Goal: Information Seeking & Learning: Learn about a topic

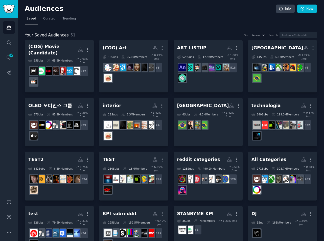
click at [203, 18] on nav "Saved Curated Trending" at bounding box center [171, 20] width 292 height 10
drag, startPoint x: 166, startPoint y: 24, endPoint x: 282, endPoint y: 29, distance: 116.2
click at [168, 24] on nav "Saved Curated Trending" at bounding box center [171, 20] width 292 height 10
click at [135, 35] on div "Your Saved Audiences 51 Sort Recent Search" at bounding box center [171, 35] width 292 height 6
click at [8, 43] on icon "Sidebar" at bounding box center [8, 42] width 5 height 5
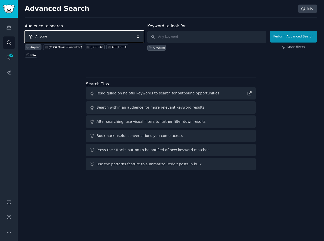
click at [66, 35] on span "Anyone" at bounding box center [84, 37] width 119 height 12
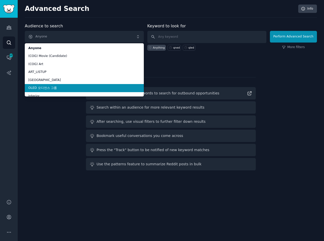
click at [56, 86] on span "OLED 오디언스 그룹" at bounding box center [84, 88] width 112 height 5
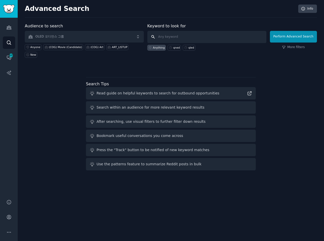
click at [181, 35] on input "text" at bounding box center [207, 37] width 119 height 12
type input "ㅅ"
type input "TCL QLED"
click button "Perform Advanced Search" at bounding box center [293, 37] width 47 height 12
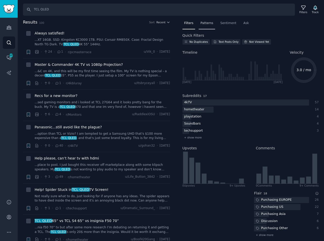
click at [208, 22] on span "Patterns" at bounding box center [207, 23] width 13 height 5
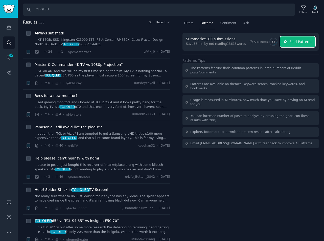
click at [297, 42] on span "Find Patterns" at bounding box center [301, 41] width 23 height 5
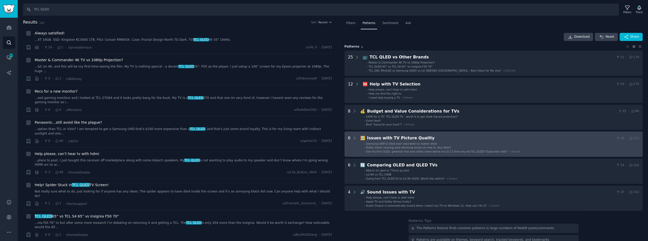
click at [314, 148] on span "Dolby Vision causing auto dimming issues on new tv. Any fixes?" at bounding box center [408, 147] width 85 height 3
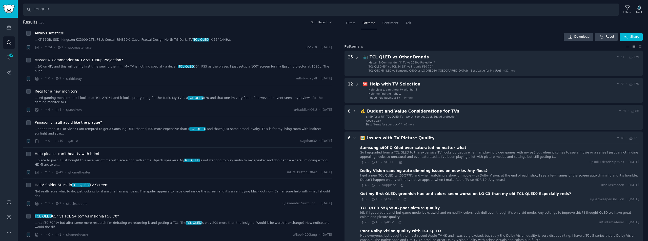
scroll to position [113, 0]
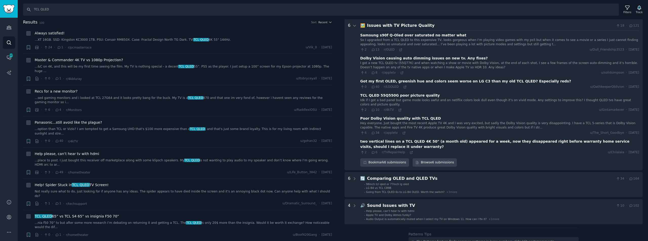
click at [314, 58] on div "Dolby Vision causing auto dimming issues on new tv. Any fixes?" at bounding box center [424, 58] width 128 height 5
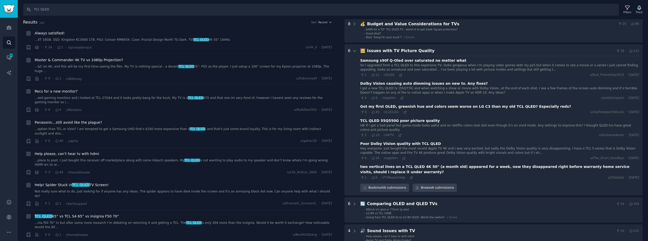
click at [314, 69] on div "So I upgraded from a TCL QLED to this expensive TV, looks gorgeous when I’m pla…" at bounding box center [499, 67] width 279 height 9
click at [314, 74] on icon at bounding box center [401, 75] width 4 height 4
drag, startPoint x: 55, startPoint y: 9, endPoint x: 52, endPoint y: 8, distance: 2.9
click at [55, 9] on input "TCL QLED" at bounding box center [321, 10] width 596 height 12
drag, startPoint x: 54, startPoint y: 8, endPoint x: 32, endPoint y: 9, distance: 22.5
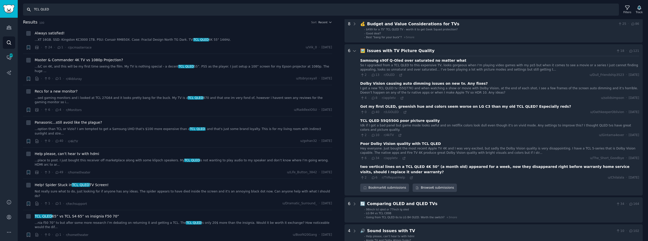
click at [28, 9] on input "TCL QLED" at bounding box center [321, 10] width 596 height 12
type input "ㅐ"
type input "OLED TV"
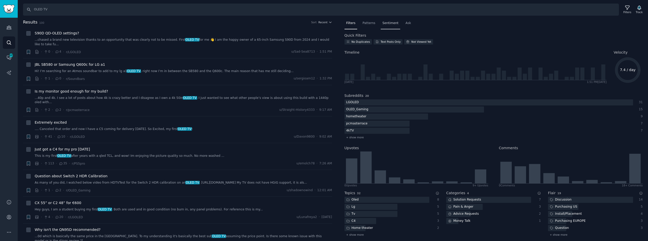
click at [314, 22] on span "Sentiment" at bounding box center [390, 23] width 16 height 5
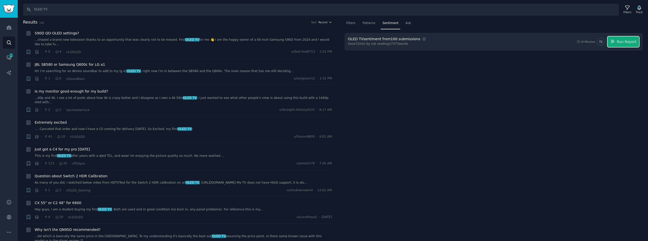
click at [314, 41] on span "Run Report" at bounding box center [627, 41] width 20 height 5
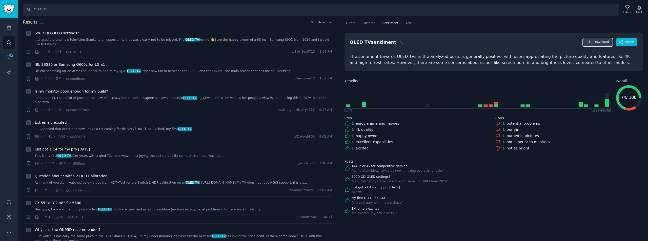
click at [314, 45] on link "Download" at bounding box center [598, 42] width 30 height 8
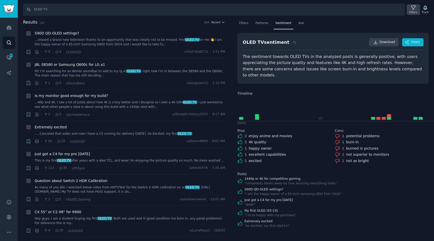
click at [314, 10] on icon at bounding box center [413, 7] width 5 height 5
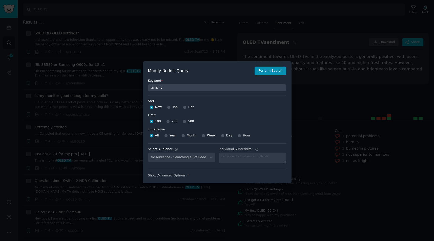
click at [189, 121] on span "500" at bounding box center [191, 121] width 6 height 5
click at [186, 121] on input "500" at bounding box center [185, 122] width 4 height 4
radio input "true"
click at [172, 136] on span "Year" at bounding box center [173, 135] width 7 height 5
click at [168, 136] on input "Year" at bounding box center [166, 136] width 4 height 4
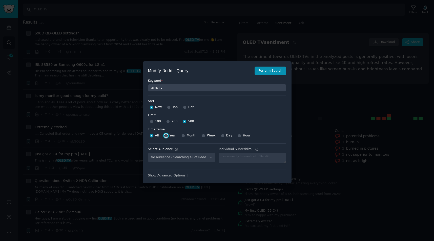
radio input "true"
click at [197, 157] on div "No audience - Searching all of Reddit" at bounding box center [181, 157] width 67 height 10
select select "ff986c84d3"
click at [274, 68] on button "Perform Search" at bounding box center [270, 71] width 31 height 9
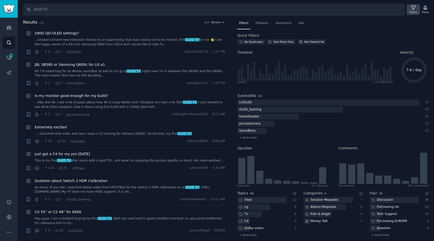
click at [314, 11] on div "Filters" at bounding box center [413, 12] width 8 height 4
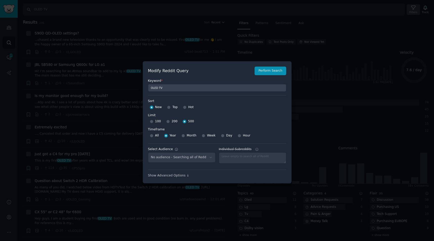
click at [314, 11] on div at bounding box center [217, 120] width 434 height 241
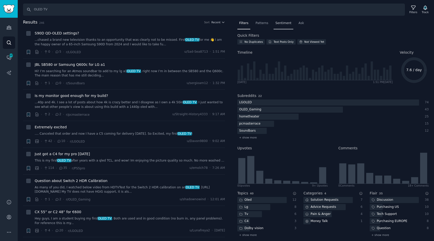
click at [276, 23] on span "Sentiment" at bounding box center [283, 23] width 16 height 5
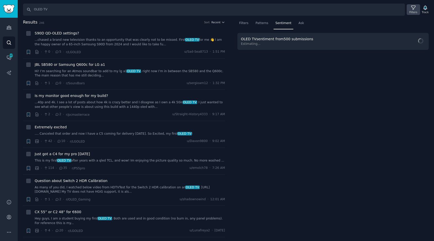
click at [314, 11] on div "Filters" at bounding box center [413, 12] width 8 height 4
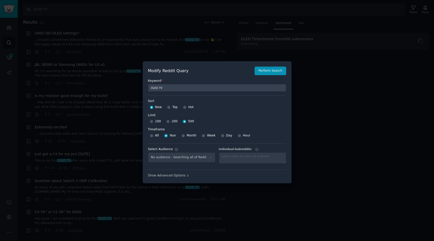
click at [190, 159] on div "No audience - Searching all of Reddit" at bounding box center [181, 157] width 67 height 10
select select "ff986c84d3"
click at [198, 158] on select "No audience - Searching all of Reddit ART_LISTUP - 526 Subreddits Brazil - 14 S…" at bounding box center [181, 157] width 67 height 10
click at [279, 73] on button "Perform Search" at bounding box center [270, 71] width 31 height 9
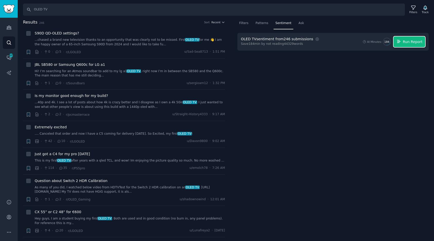
click at [314, 44] on span "Run Report" at bounding box center [413, 41] width 20 height 5
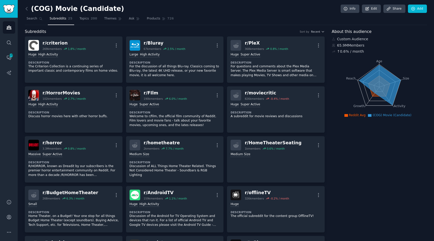
click at [197, 23] on nav "Search Subreddits 25 Topics 200 Themes Ask Products 726" at bounding box center [226, 20] width 402 height 10
click at [12, 25] on link "Audiences" at bounding box center [9, 27] width 12 height 12
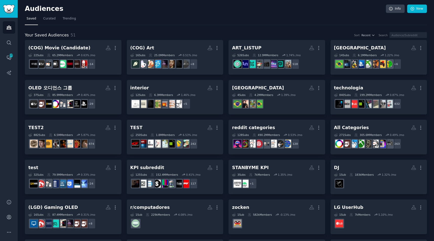
click at [4, 142] on div "Audiences Search Conversations 475 AI Reports" at bounding box center [9, 105] width 18 height 175
click at [224, 25] on nav "Saved Curated Trending" at bounding box center [226, 20] width 402 height 10
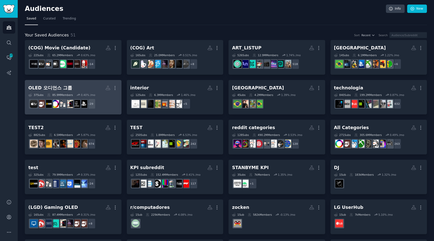
click at [77, 90] on h2 "OLED 오디언스 그룹 More" at bounding box center [73, 87] width 90 height 9
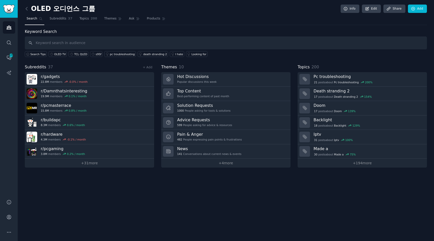
click at [76, 44] on input "text" at bounding box center [226, 42] width 402 height 13
type input "ㅅ"
type input "t"
type input "TCL QLED TV"
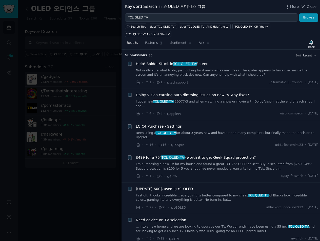
click at [69, 173] on div at bounding box center [160, 120] width 320 height 241
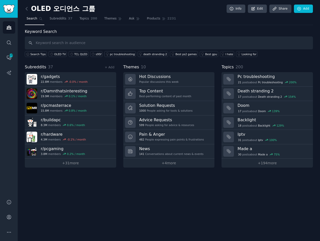
click at [131, 176] on div "OLED 오디언스 그룹 Info Edit Share Add Search Subreddits 37 Topics 200 Themes Ask Pro…" at bounding box center [169, 120] width 302 height 241
click at [74, 43] on input "text" at bounding box center [169, 42] width 288 height 13
type input "Samsung QLED"
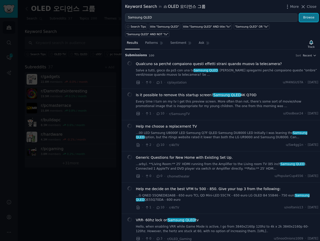
click at [306, 19] on button "Browse" at bounding box center [308, 17] width 19 height 9
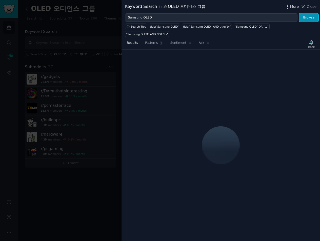
click at [297, 8] on span "More" at bounding box center [294, 6] width 9 height 5
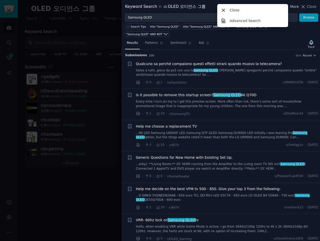
click at [293, 8] on span "More" at bounding box center [294, 6] width 9 height 5
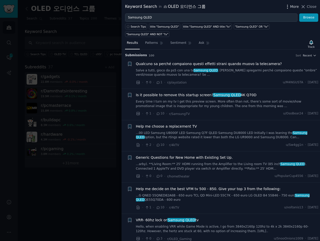
click at [290, 8] on icon "button" at bounding box center [287, 6] width 5 height 5
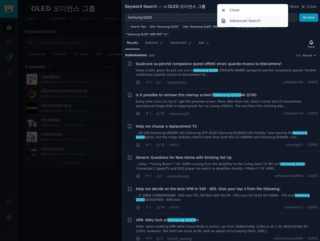
click at [271, 23] on link "Advanced Search" at bounding box center [252, 20] width 69 height 11
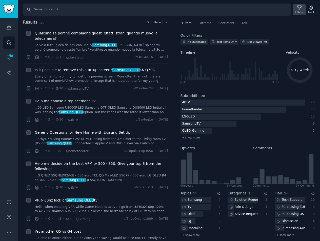
click at [299, 8] on icon at bounding box center [299, 7] width 5 height 5
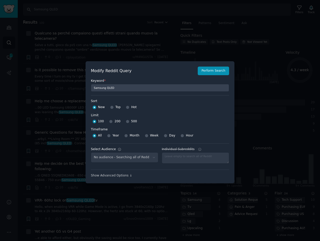
click at [127, 120] on div "500" at bounding box center [131, 121] width 11 height 8
click at [126, 122] on input "500" at bounding box center [128, 122] width 4 height 4
radio input "true"
click at [112, 136] on span "Year" at bounding box center [115, 135] width 7 height 5
click at [111, 136] on input "Year" at bounding box center [109, 136] width 4 height 4
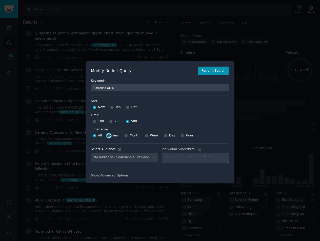
radio input "true"
click at [130, 158] on div "No audience - Searching all of Reddit" at bounding box center [124, 157] width 67 height 10
select select "ff986c84d3"
click at [211, 72] on button "Perform Search" at bounding box center [213, 71] width 31 height 9
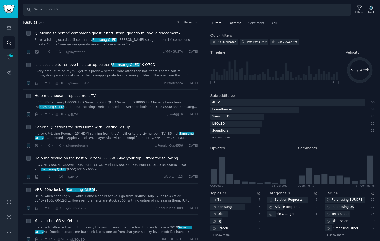
click at [231, 24] on span "Patterns" at bounding box center [234, 23] width 13 height 5
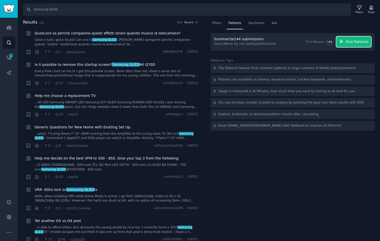
click at [363, 44] on span "Find Patterns" at bounding box center [357, 41] width 23 height 5
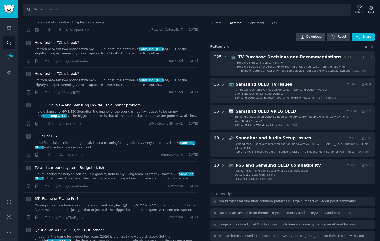
scroll to position [1171, 0]
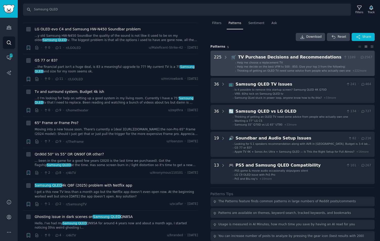
click at [309, 65] on span "Help me decide on the best VFM tv 500 - 850. Give your top 3 from the following:" at bounding box center [291, 66] width 109 height 3
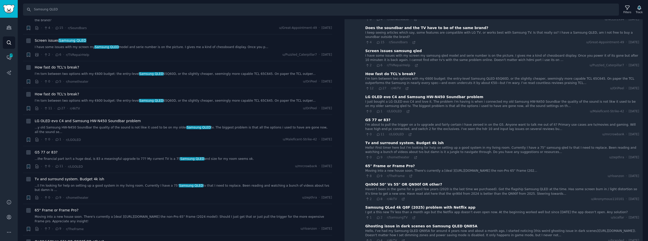
scroll to position [538, 0]
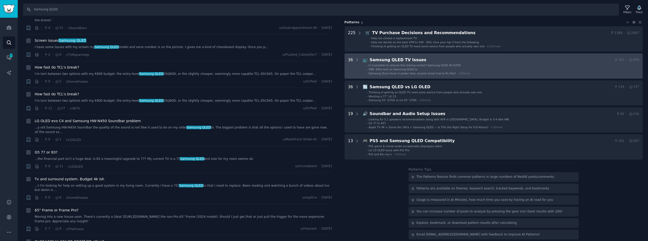
scroll to position [0, 0]
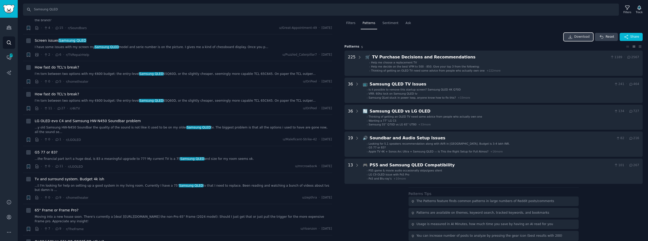
click at [434, 38] on span "Download" at bounding box center [581, 37] width 15 height 5
click at [434, 32] on div "Filters Patterns Sentiment Ask Download Reset Share Pattern s 5 225 🛒 TV Purcha…" at bounding box center [493, 141] width 298 height 245
click at [385, 24] on span "Sentiment" at bounding box center [390, 23] width 16 height 5
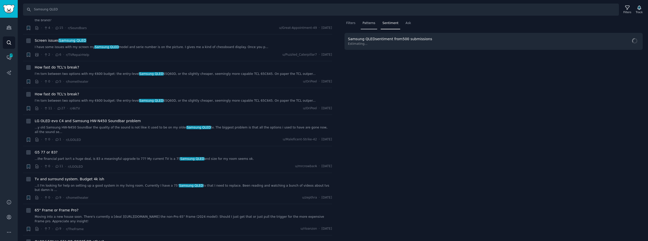
click at [370, 24] on span "Patterns" at bounding box center [368, 23] width 13 height 5
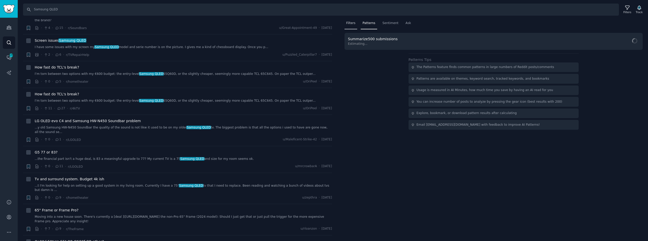
click at [353, 24] on span "Filters" at bounding box center [350, 23] width 9 height 5
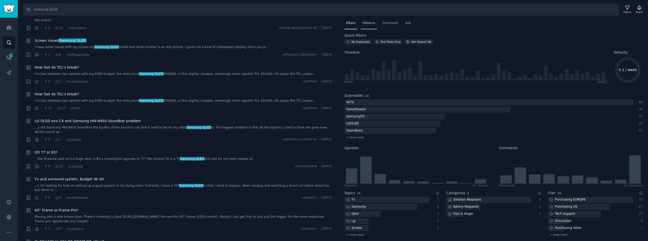
click at [365, 22] on span "Patterns" at bounding box center [368, 23] width 13 height 5
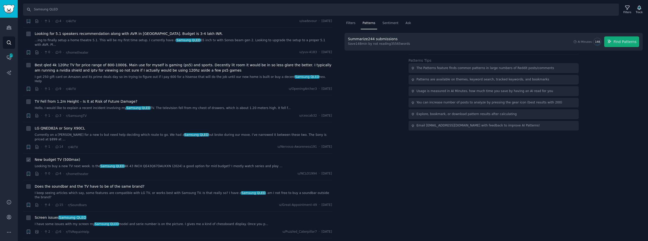
scroll to position [848, 0]
